Goal: Use online tool/utility: Utilize a website feature to perform a specific function

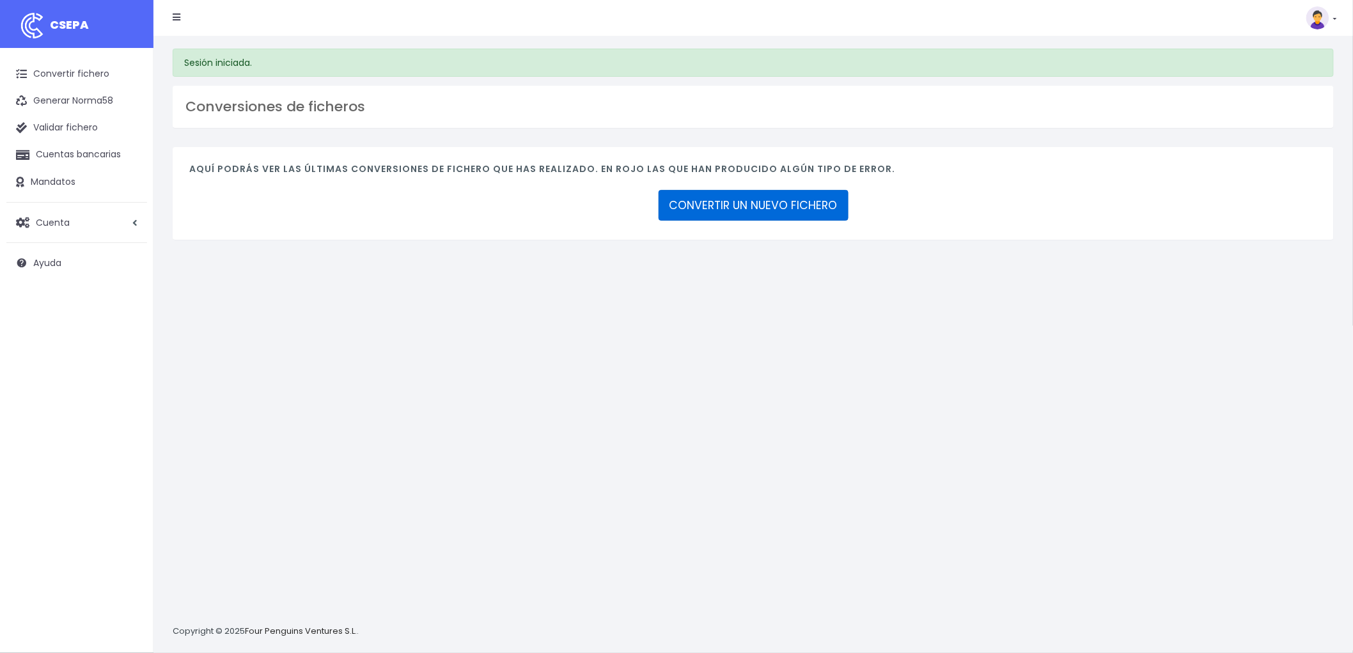
click at [775, 202] on link "CONVERTIR UN NUEVO FICHERO" at bounding box center [754, 205] width 190 height 31
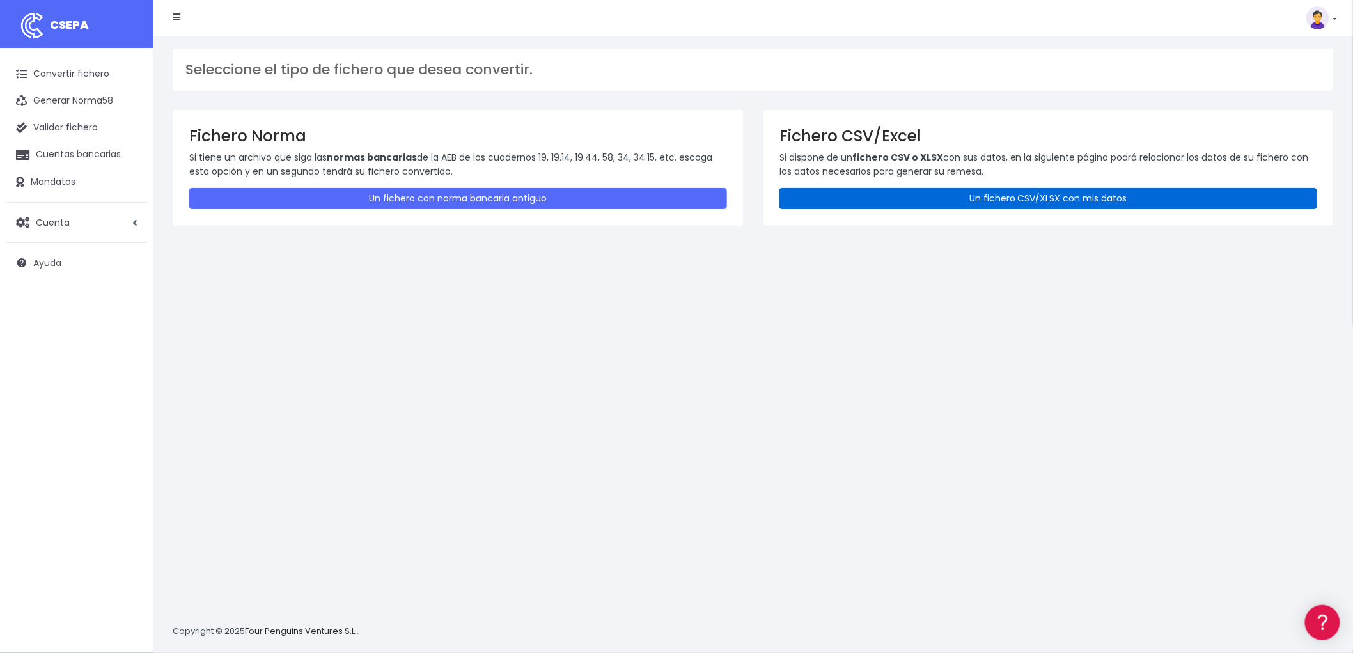
click at [1057, 197] on link "Un fichero CSV/XLSX con mis datos" at bounding box center [1049, 198] width 538 height 21
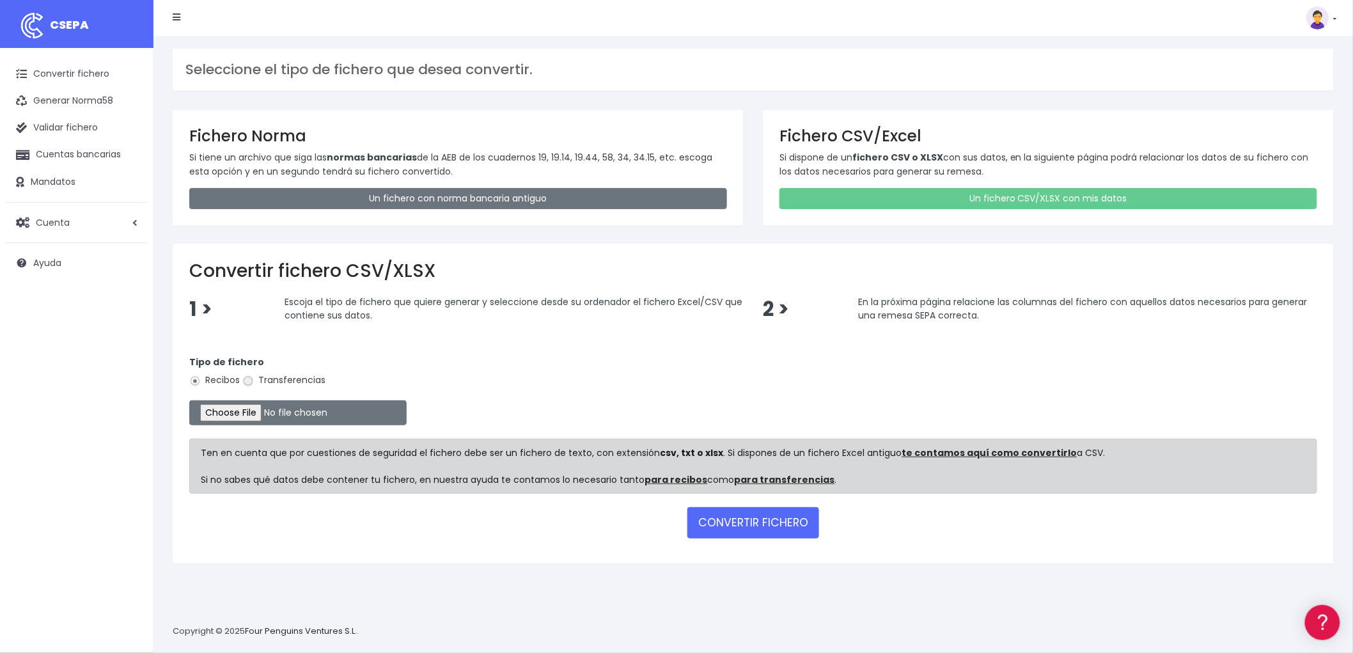
click at [253, 382] on input "Transferencias" at bounding box center [248, 381] width 12 height 12
radio input "true"
click at [238, 412] on input "file" at bounding box center [297, 412] width 217 height 25
type input "C:\fakepath\REMESA TRF ADV.csv"
click at [732, 521] on button "CONVERTIR FICHERO" at bounding box center [753, 522] width 132 height 31
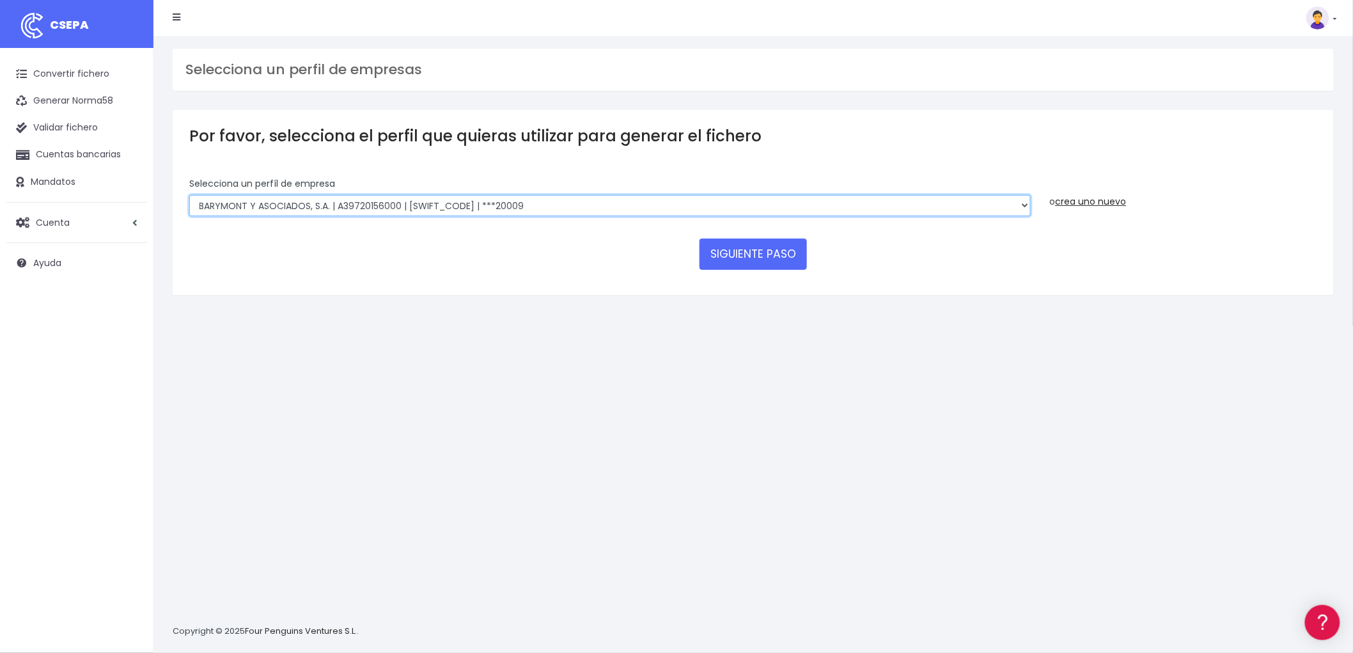
drag, startPoint x: 1023, startPoint y: 202, endPoint x: 938, endPoint y: 203, distance: 85.1
click at [1023, 202] on select "BARYMONT GO CORREDURIA DE SEGUROS, S.L. | B39829643000 | BSABESBBXXX | ***14878…" at bounding box center [610, 206] width 842 height 22
select select "1544"
click at [189, 195] on select "BARYMONT GO CORREDURIA DE SEGUROS, S.L. | B39829643000 | BSABESBBXXX | ***14878…" at bounding box center [610, 206] width 842 height 22
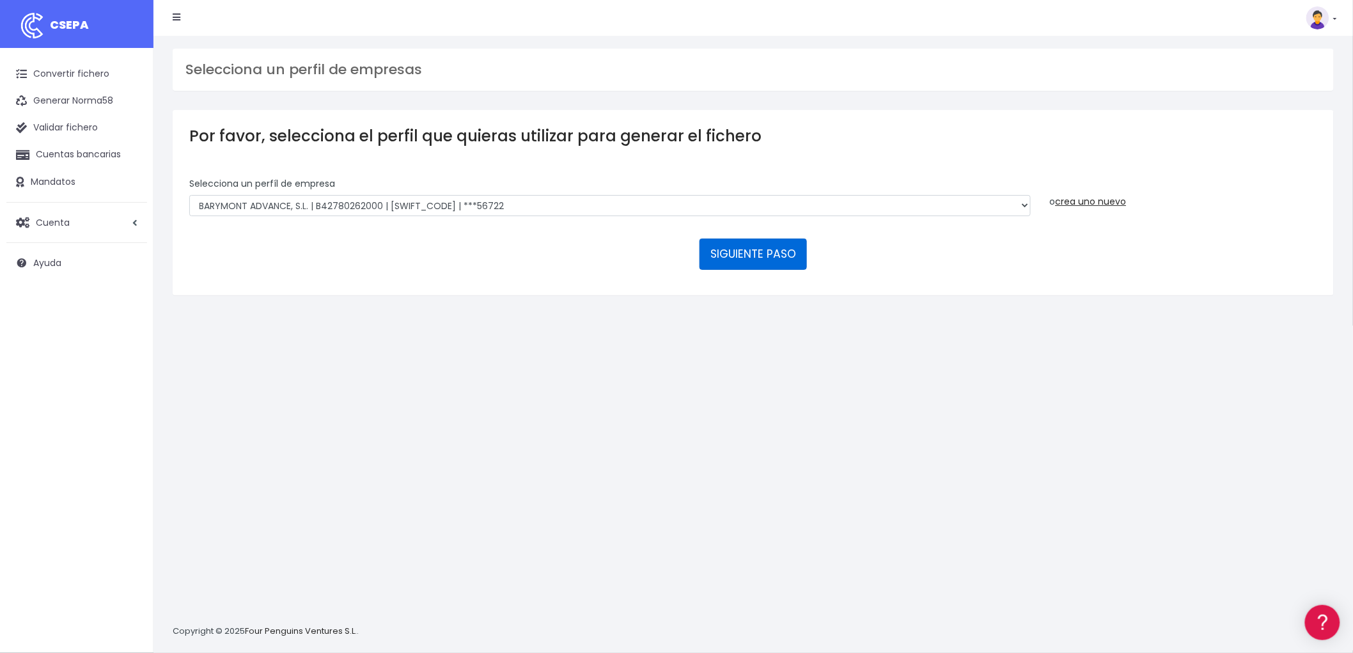
click at [744, 246] on button "SIGUIENTE PASO" at bounding box center [753, 254] width 107 height 31
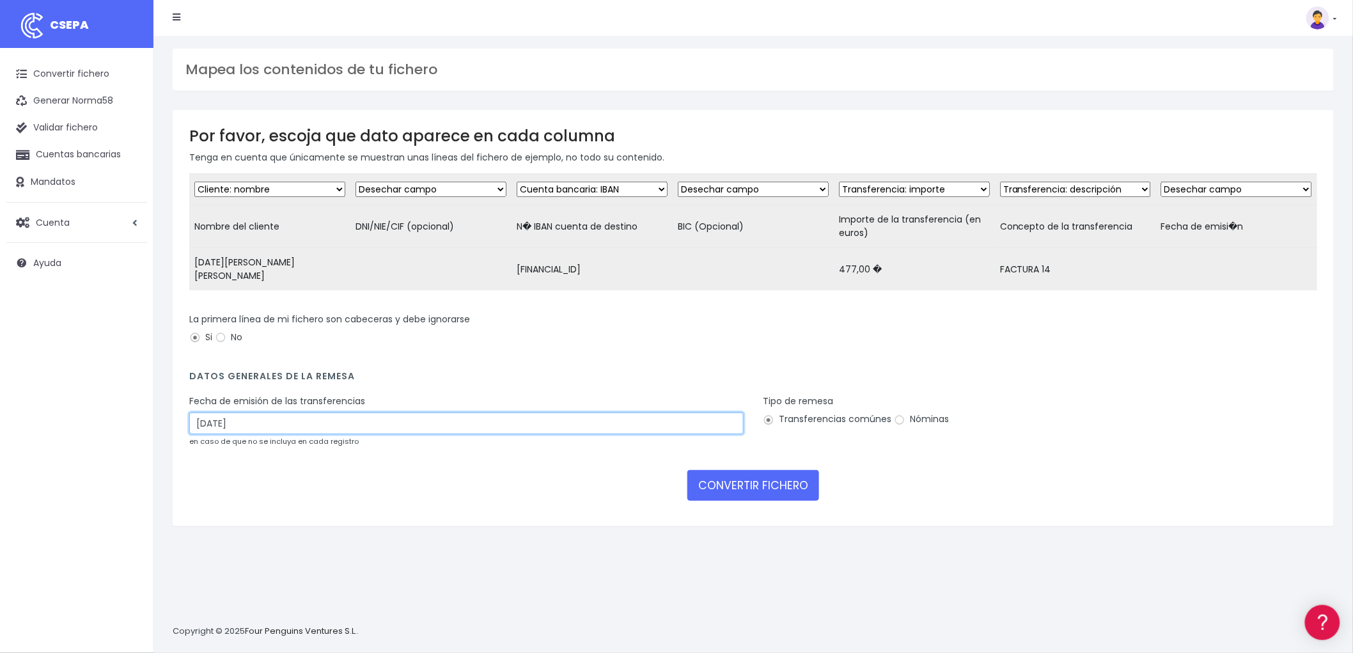
click at [281, 423] on input "24/09/2025" at bounding box center [466, 423] width 554 height 22
click at [203, 559] on td "22" at bounding box center [201, 564] width 19 height 19
type input "22/09/2025"
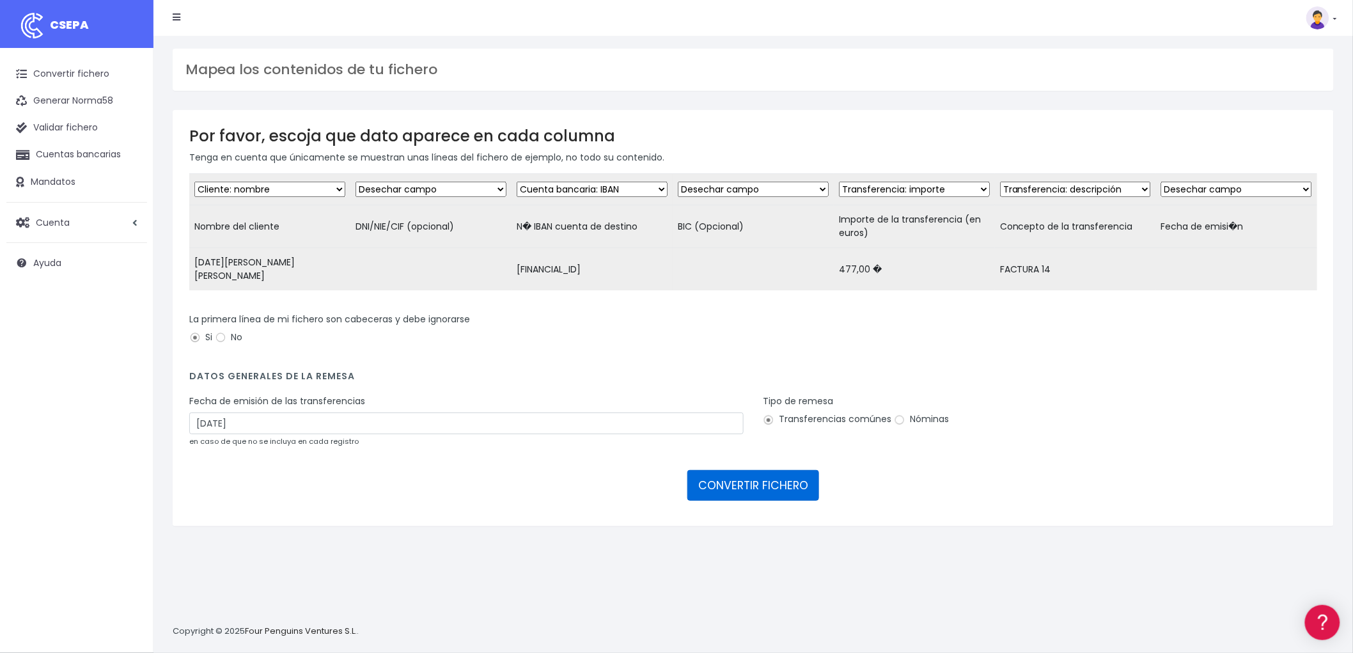
click at [740, 475] on button "CONVERTIR FICHERO" at bounding box center [753, 485] width 132 height 31
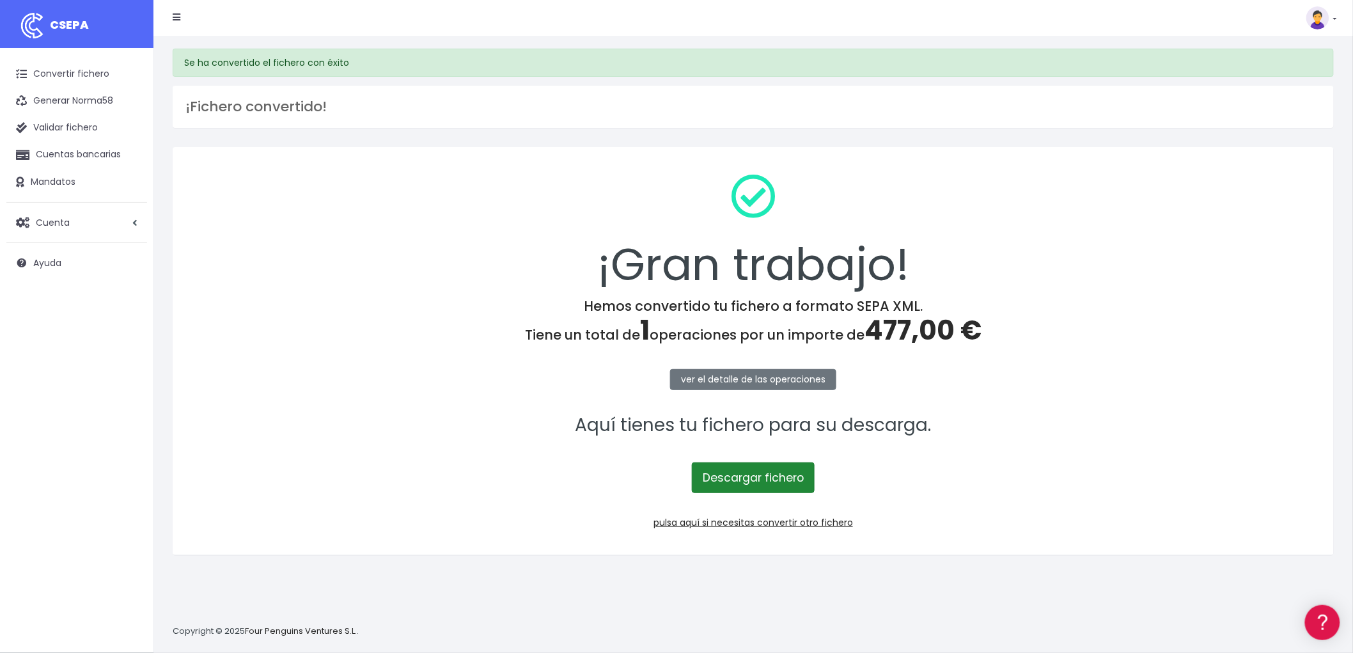
click at [767, 477] on link "Descargar fichero" at bounding box center [753, 477] width 123 height 31
click at [813, 523] on link "pulsa aquí si necesitas convertir otro fichero" at bounding box center [754, 522] width 200 height 13
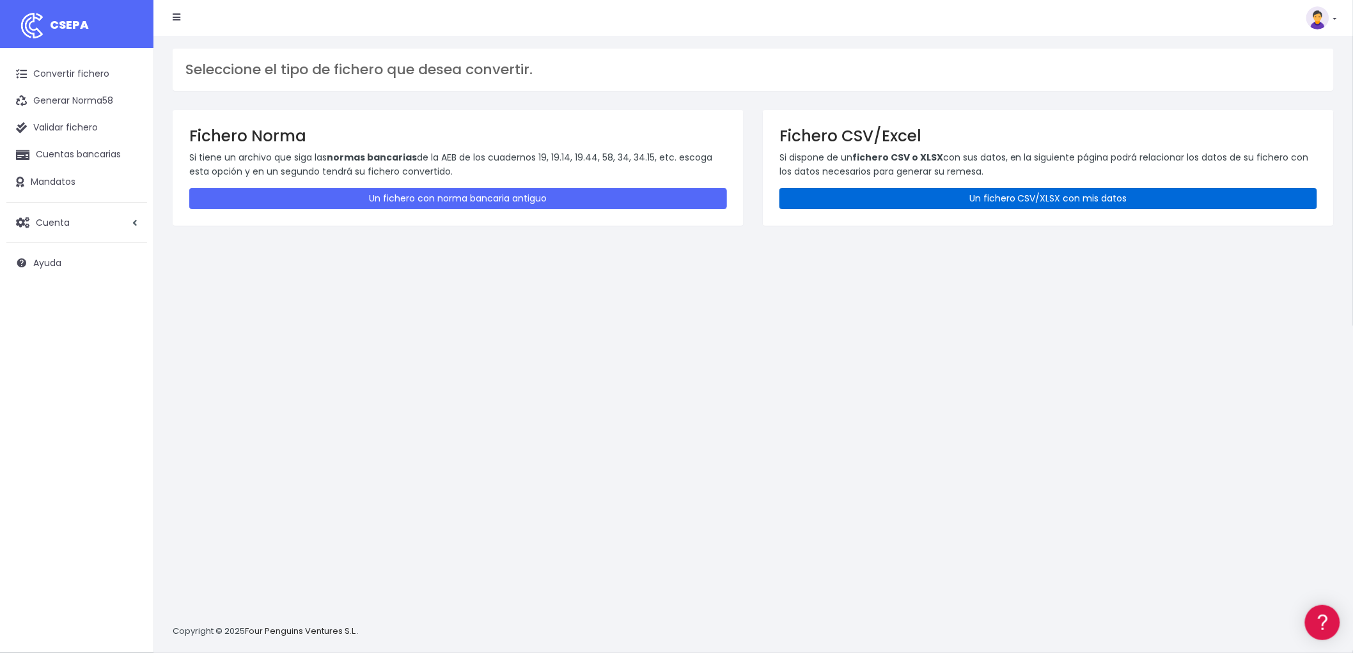
click at [1076, 202] on link "Un fichero CSV/XLSX con mis datos" at bounding box center [1049, 198] width 538 height 21
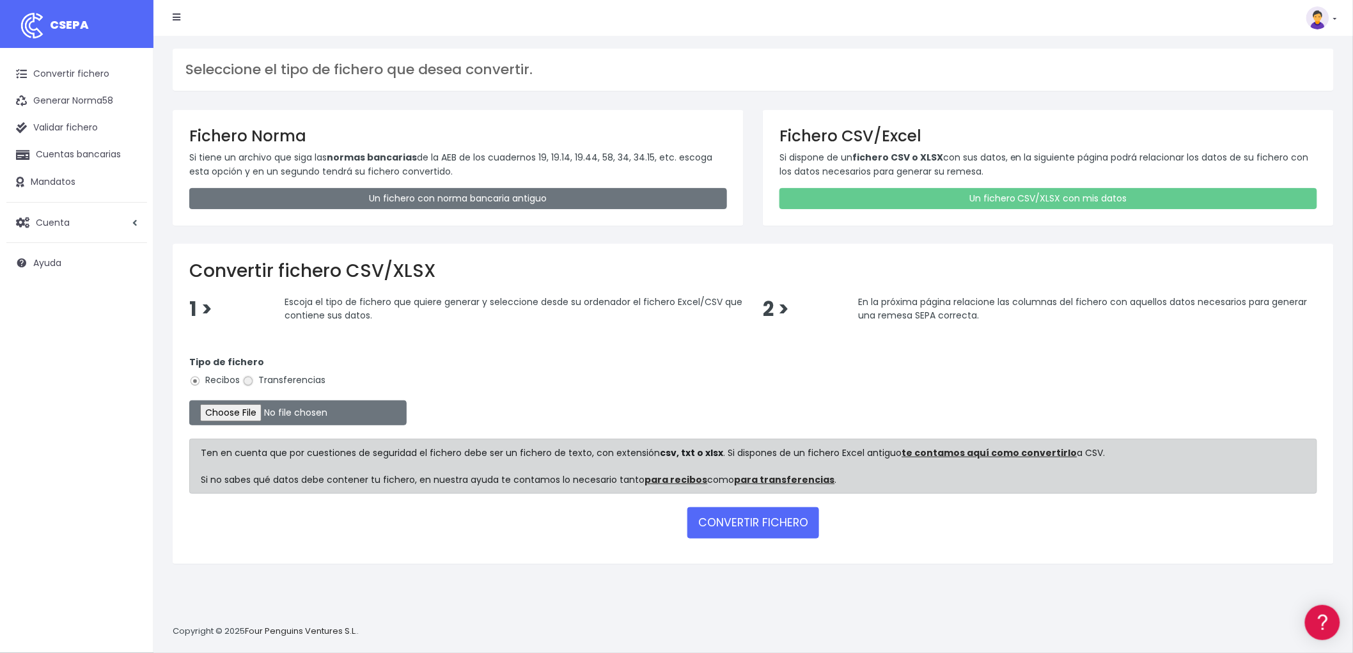
click at [246, 379] on input "Transferencias" at bounding box center [248, 381] width 12 height 12
radio input "true"
click at [251, 410] on input "file" at bounding box center [297, 412] width 217 height 25
type input "C:\fakepath\remesa trf bya.csv"
click at [762, 512] on button "CONVERTIR FICHERO" at bounding box center [753, 522] width 132 height 31
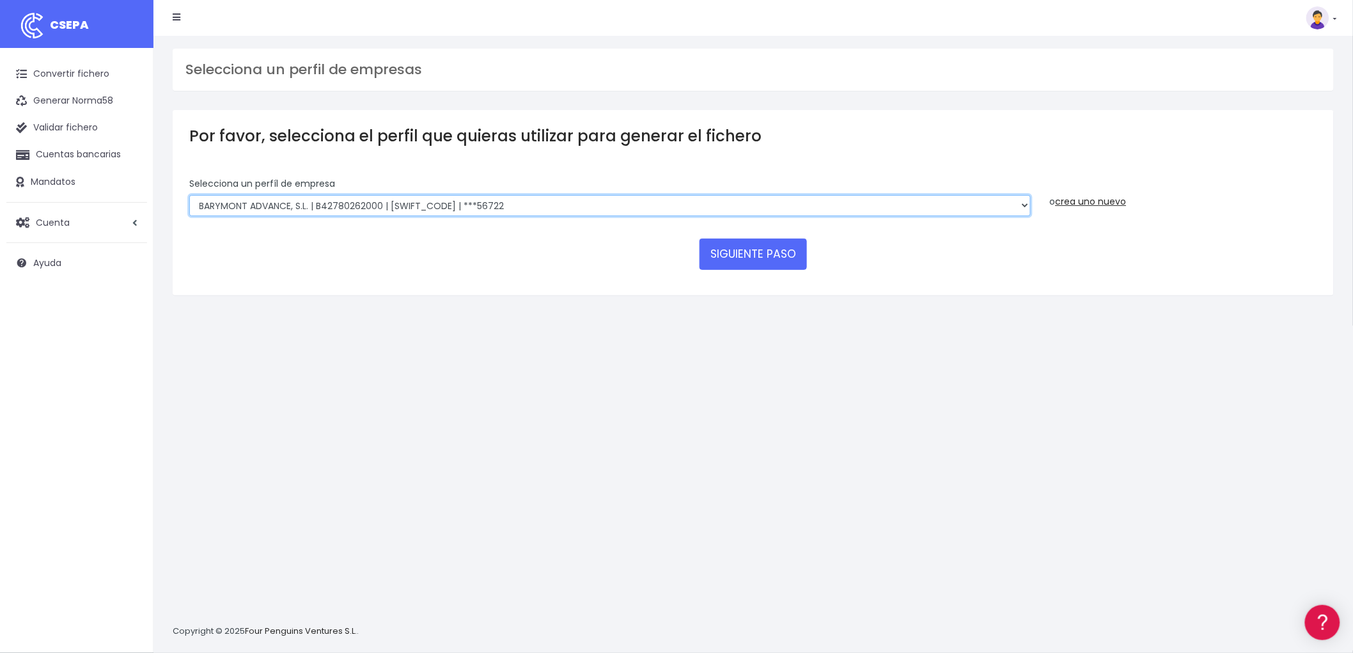
click at [1026, 201] on select "BARYMONT GO CORREDURIA DE SEGUROS, S.L. | B39829643000 | [SWIFT_CODE] | ***1487…" at bounding box center [610, 206] width 842 height 22
select select "1549"
click at [189, 195] on select "BARYMONT GO CORREDURIA DE SEGUROS, S.L. | B39829643000 | [SWIFT_CODE] | ***1487…" at bounding box center [610, 206] width 842 height 22
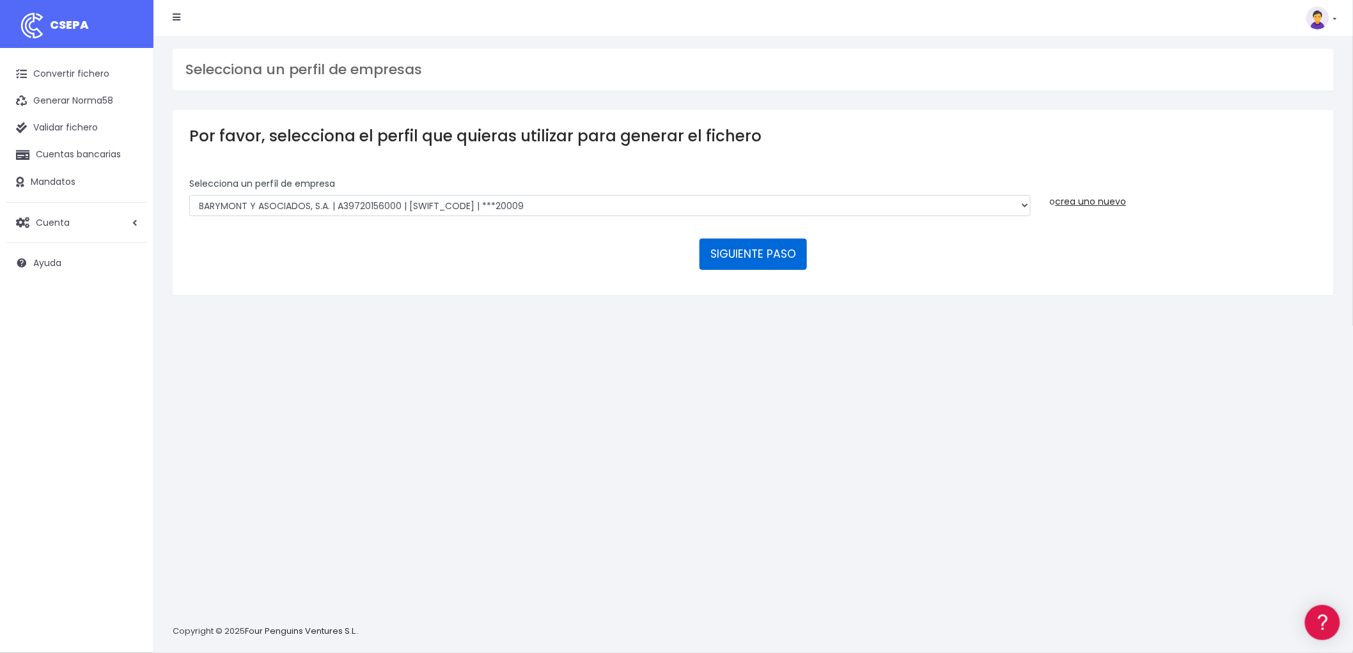
click at [787, 253] on button "SIGUIENTE PASO" at bounding box center [753, 254] width 107 height 31
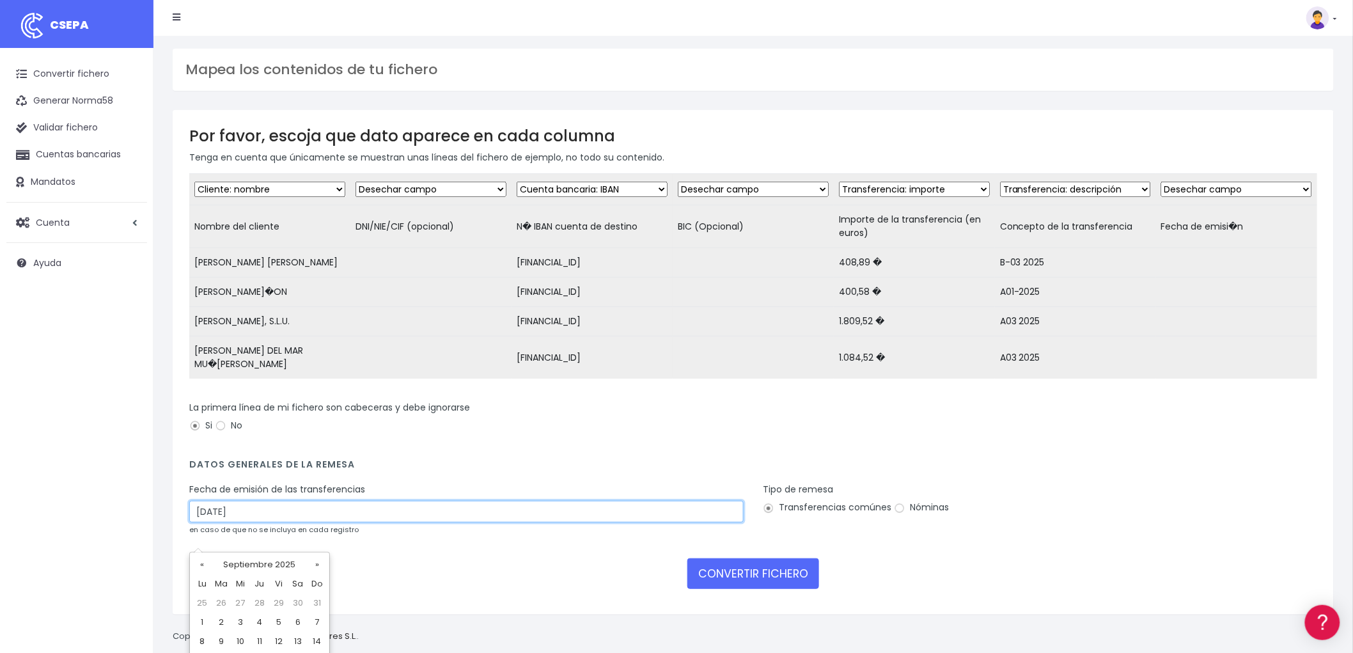
click at [285, 522] on input "24/09/2025" at bounding box center [466, 512] width 554 height 22
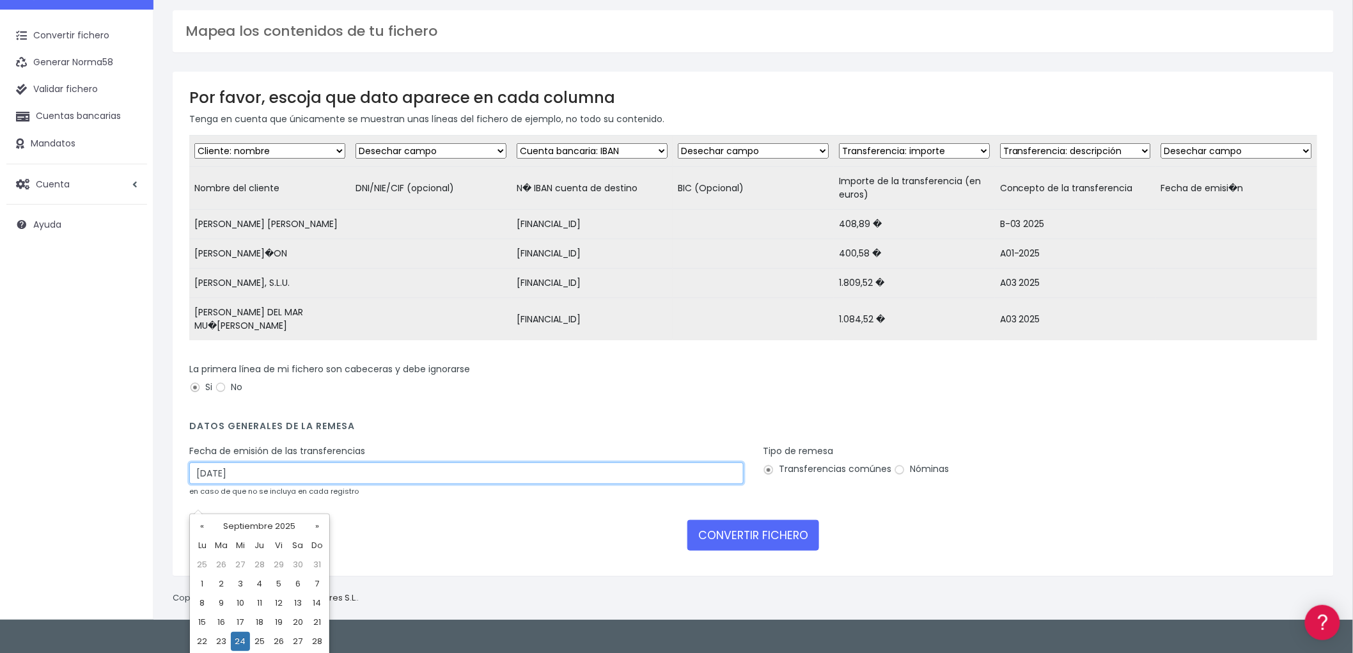
scroll to position [59, 0]
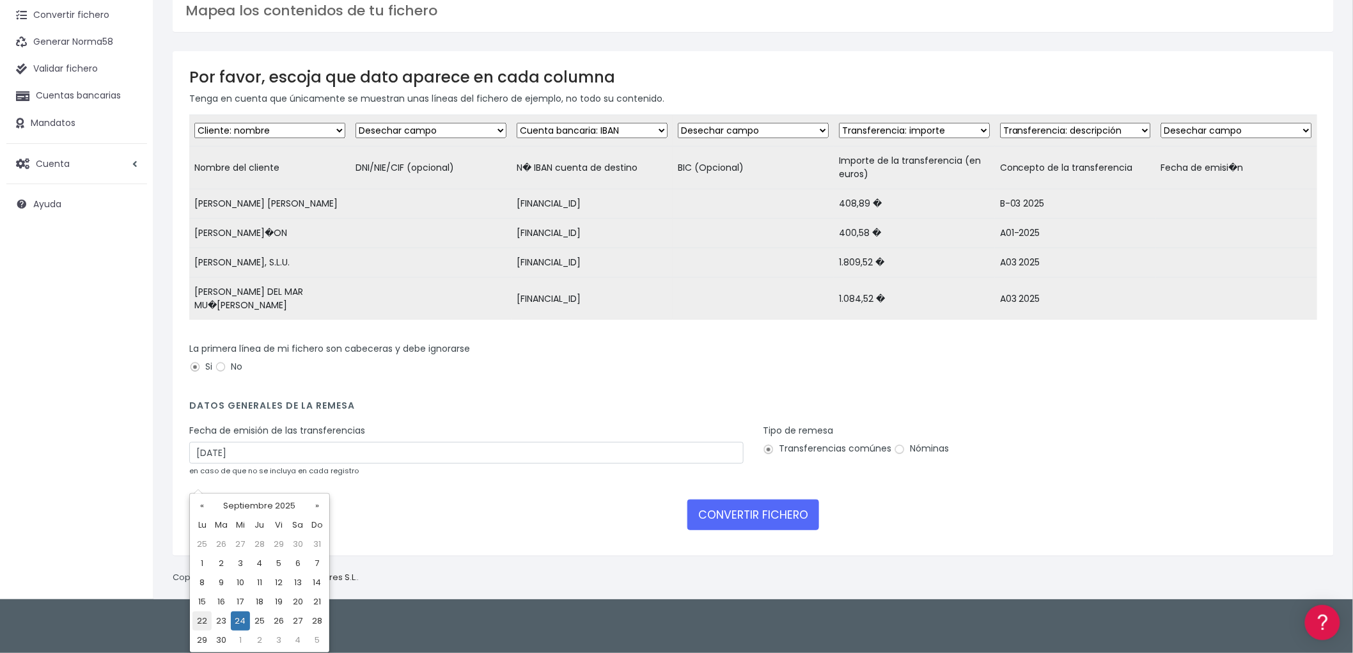
click at [201, 620] on td "22" at bounding box center [201, 620] width 19 height 19
type input "22/09/2025"
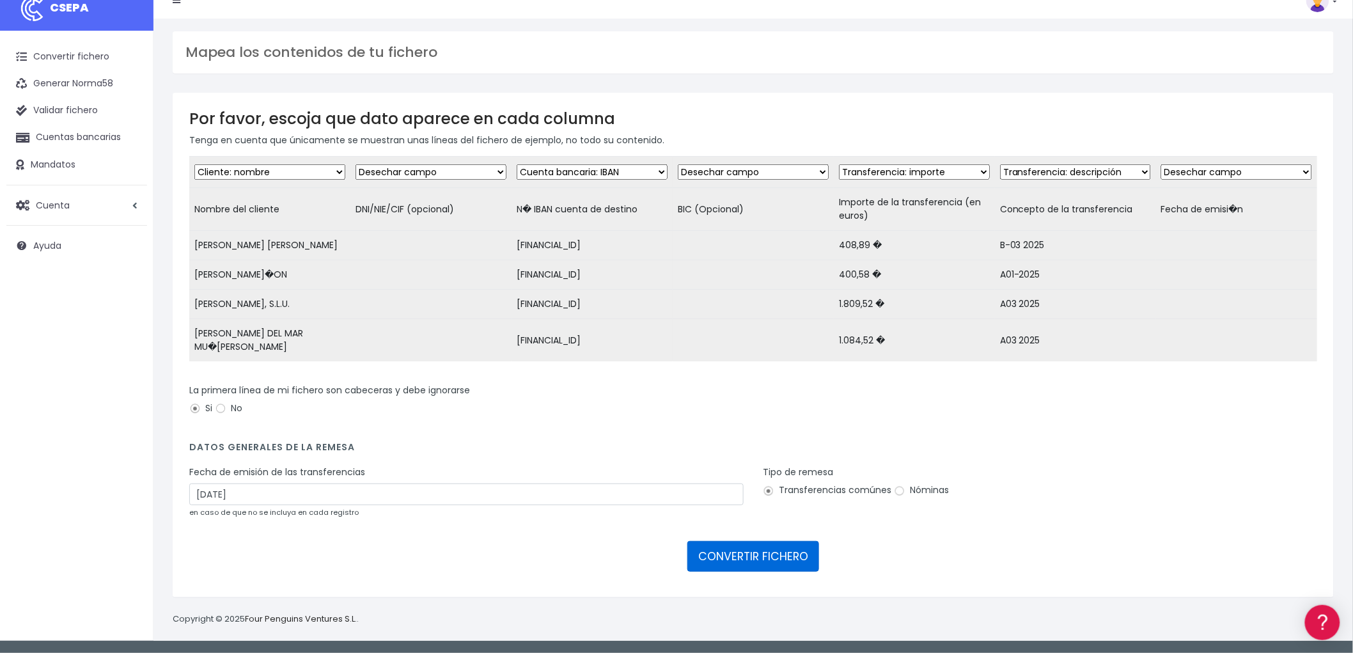
click at [742, 551] on button "CONVERTIR FICHERO" at bounding box center [753, 556] width 132 height 31
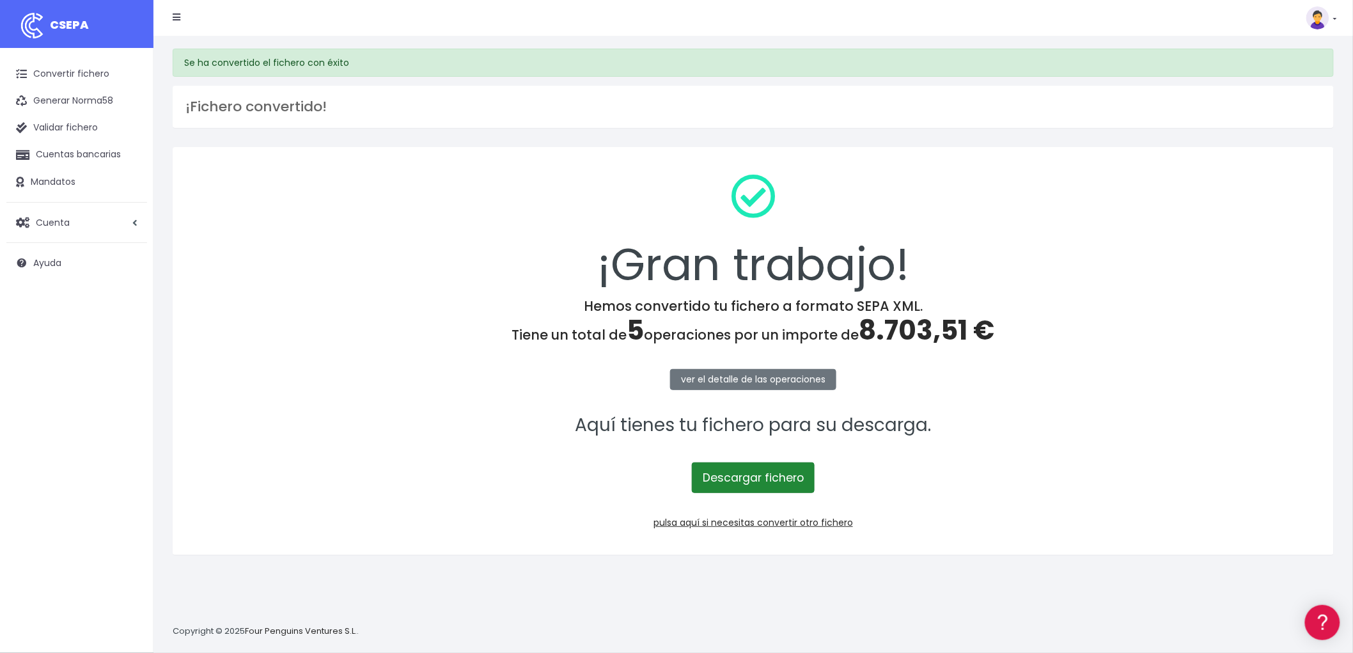
click at [776, 477] on link "Descargar fichero" at bounding box center [753, 477] width 123 height 31
